Goal: Task Accomplishment & Management: Manage account settings

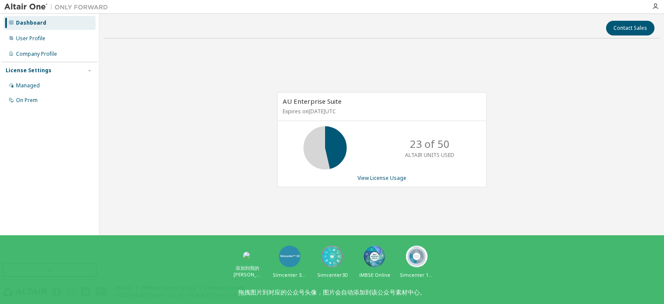
click at [13, 6] on img at bounding box center [58, 7] width 108 height 9
click at [35, 43] on div "User Profile" at bounding box center [49, 39] width 92 height 14
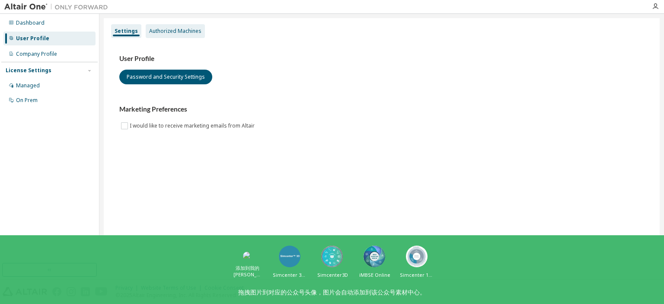
click at [183, 30] on div "Authorized Machines" at bounding box center [175, 31] width 52 height 7
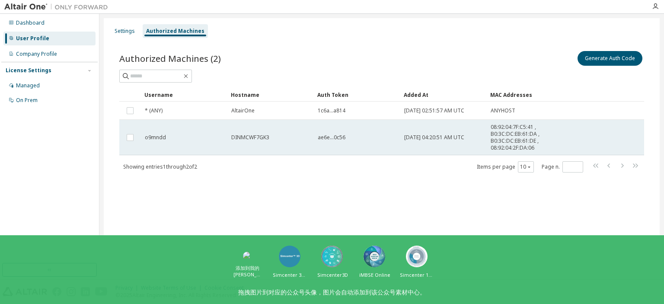
click at [250, 138] on span "DINMCWF7GK3" at bounding box center [250, 137] width 38 height 7
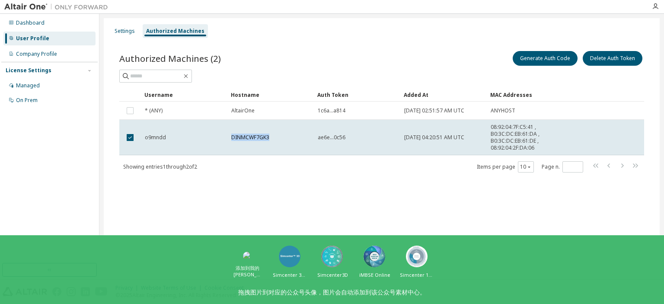
click at [250, 138] on span "DINMCWF7GK3" at bounding box center [250, 137] width 38 height 7
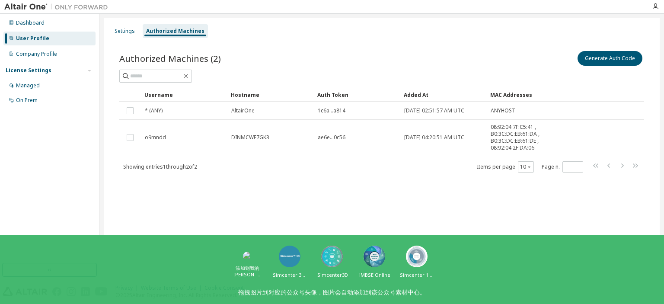
click at [253, 166] on div "Showing entries 1 through 2 of 2 Items per page 10 Page n. *" at bounding box center [381, 166] width 525 height 13
click at [127, 32] on div "Settings" at bounding box center [125, 31] width 20 height 7
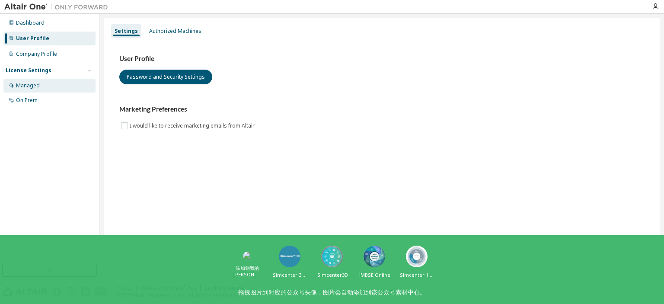
click at [47, 90] on div "Managed" at bounding box center [49, 86] width 92 height 14
